Goal: Information Seeking & Learning: Learn about a topic

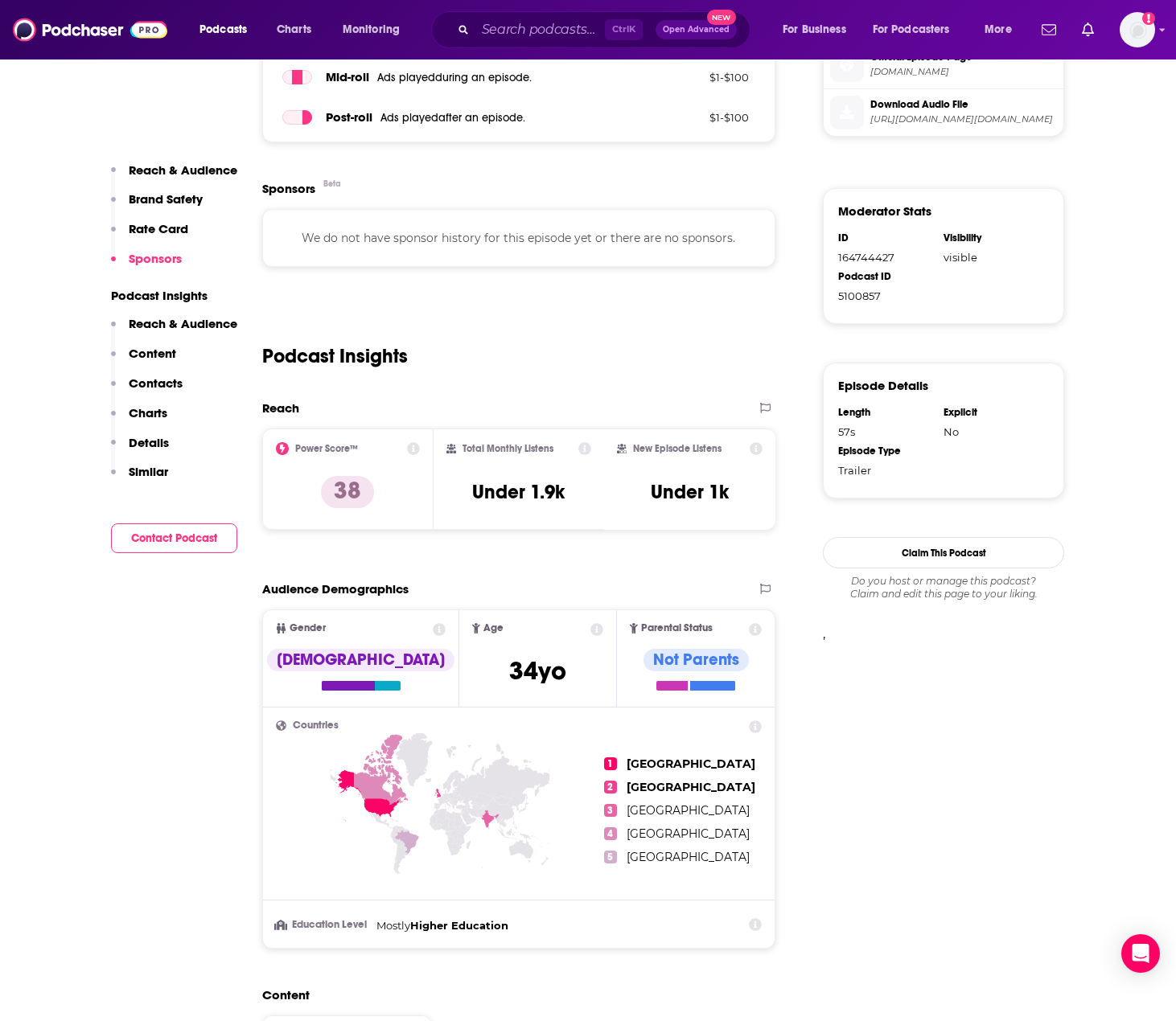
click at [534, 353] on div "Podcast Insights" at bounding box center [519, 347] width 513 height 82
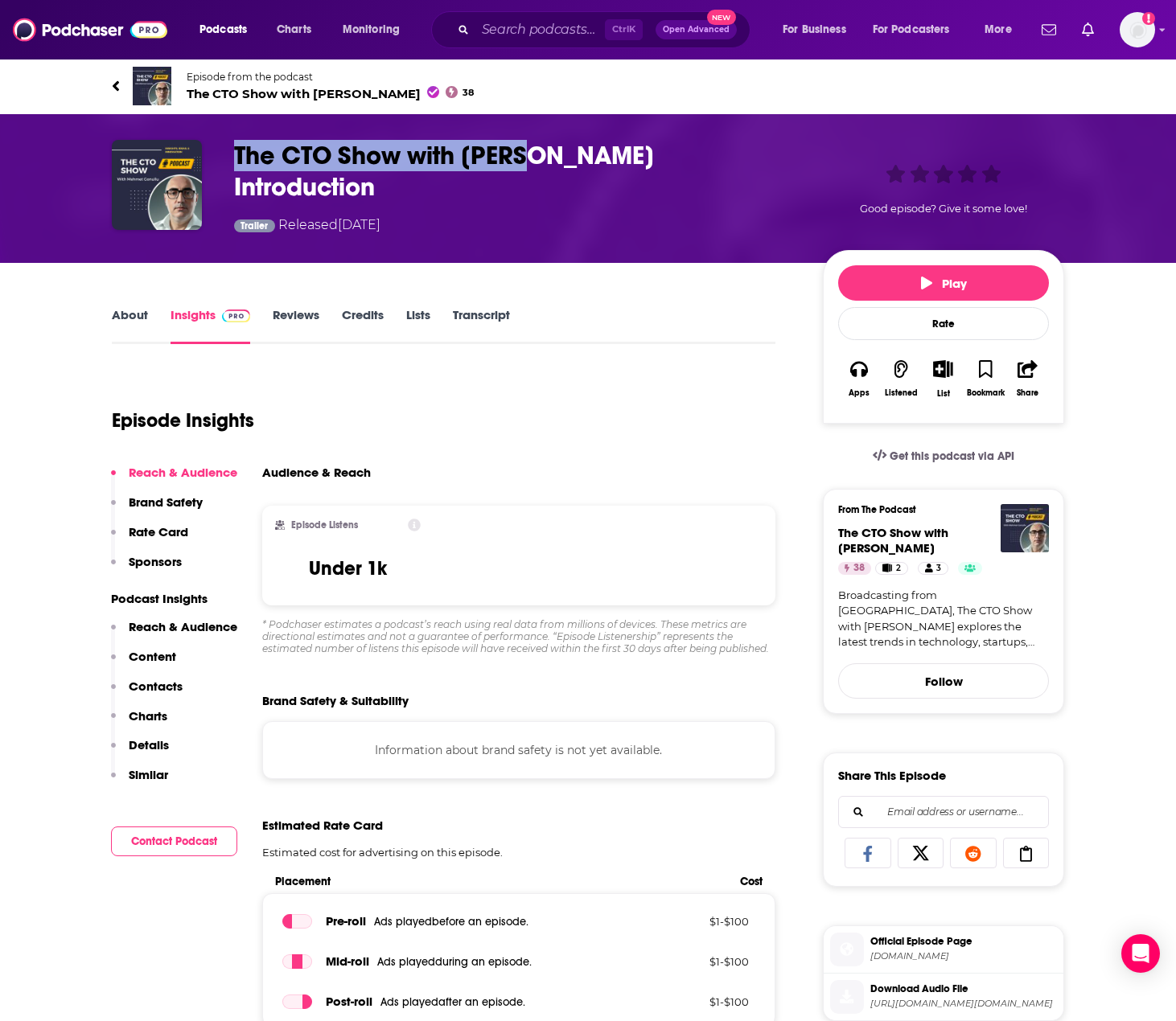
drag, startPoint x: 548, startPoint y: 152, endPoint x: 239, endPoint y: 161, distance: 309.1
click at [239, 161] on h3 "The CTO Show with [PERSON_NAME] Introduction" at bounding box center [515, 171] width 563 height 63
click at [242, 145] on h3 "The CTO Show with [PERSON_NAME] Introduction" at bounding box center [515, 171] width 563 height 63
drag, startPoint x: 241, startPoint y: 152, endPoint x: 494, endPoint y: 111, distance: 256.3
click at [438, 152] on h3 "The CTO Show with [PERSON_NAME] Introduction" at bounding box center [515, 171] width 563 height 63
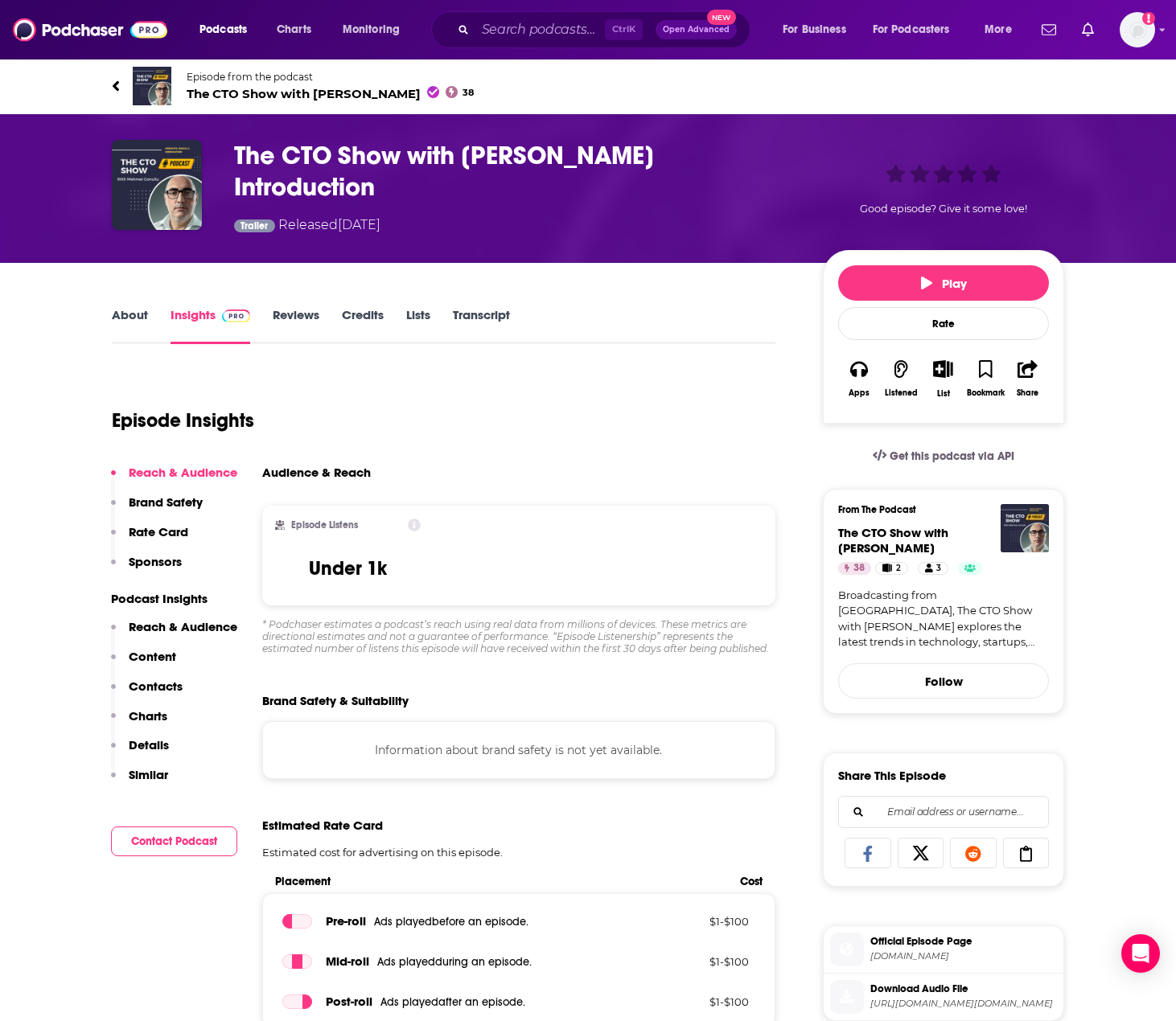
click at [647, 370] on div "Episode Insights" at bounding box center [443, 411] width 664 height 82
click at [698, 315] on div "About Insights Reviews Credits Lists Transcript" at bounding box center [443, 324] width 664 height 39
click at [412, 520] on icon at bounding box center [415, 526] width 13 height 13
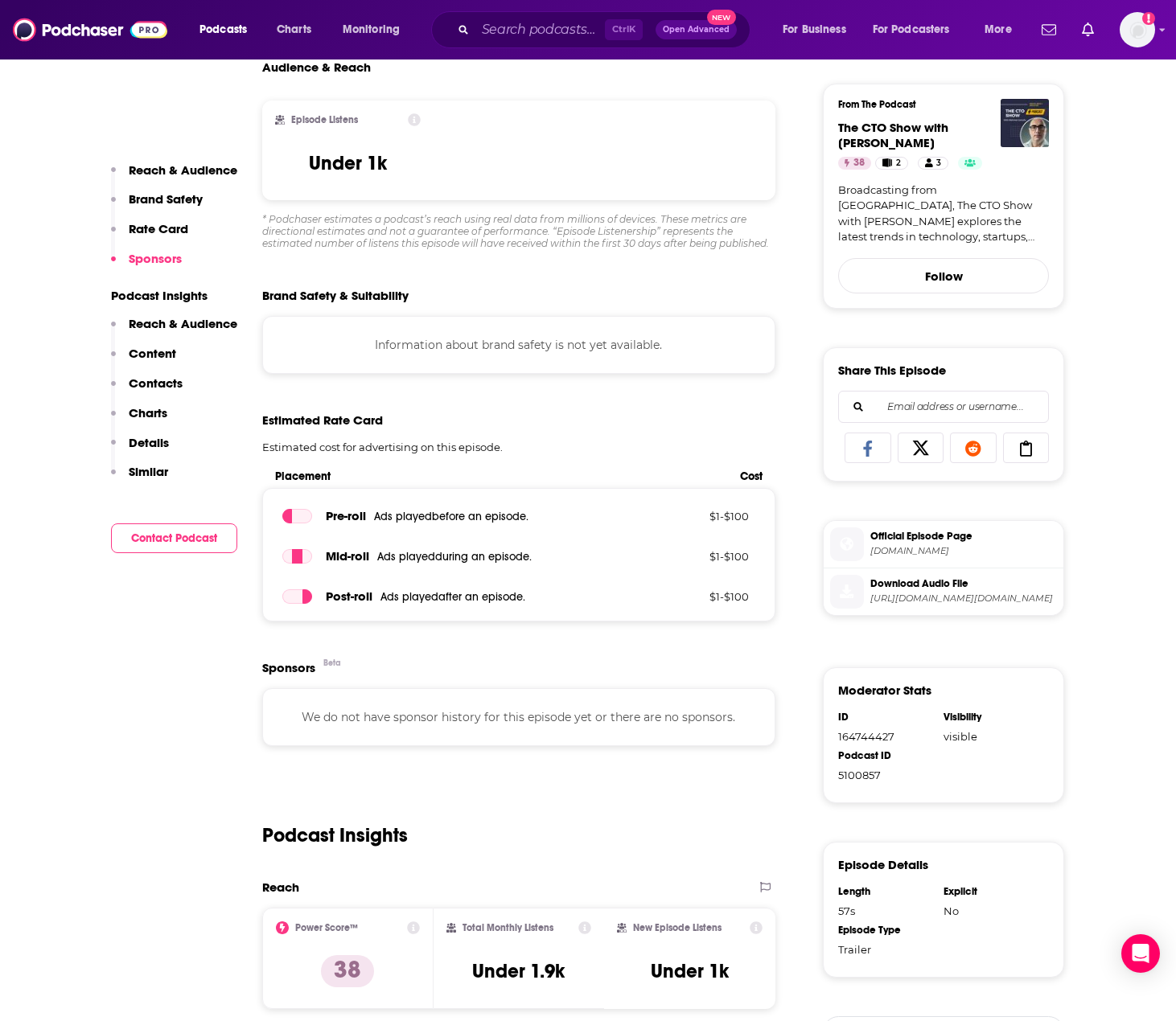
scroll to position [402, 0]
